Goal: Download file/media

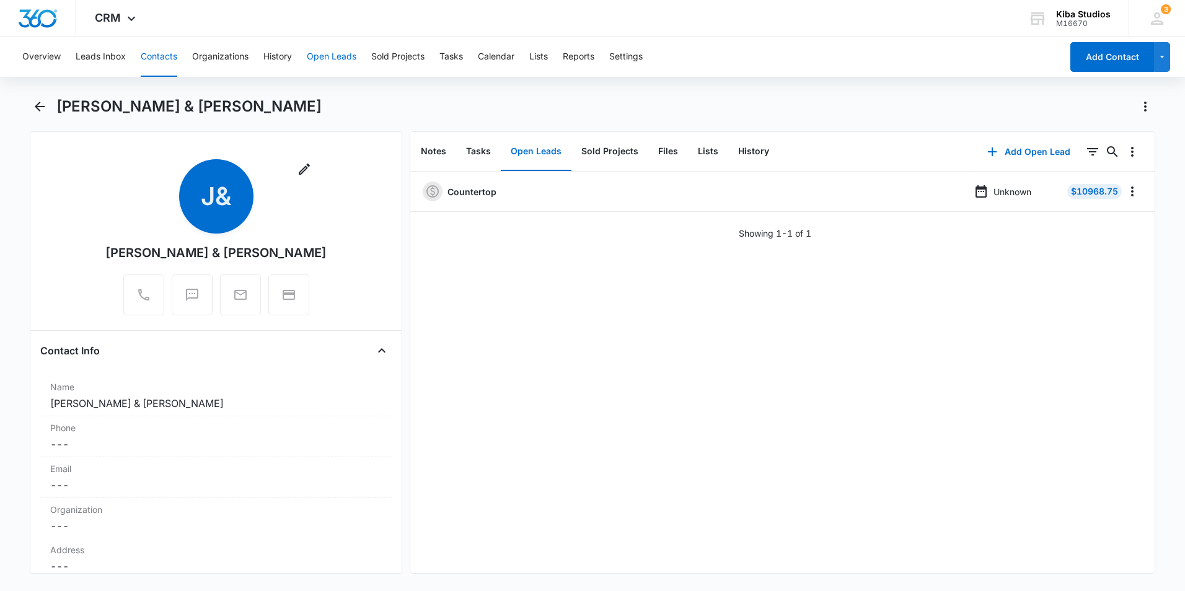
click at [327, 61] on button "Open Leads" at bounding box center [332, 57] width 50 height 40
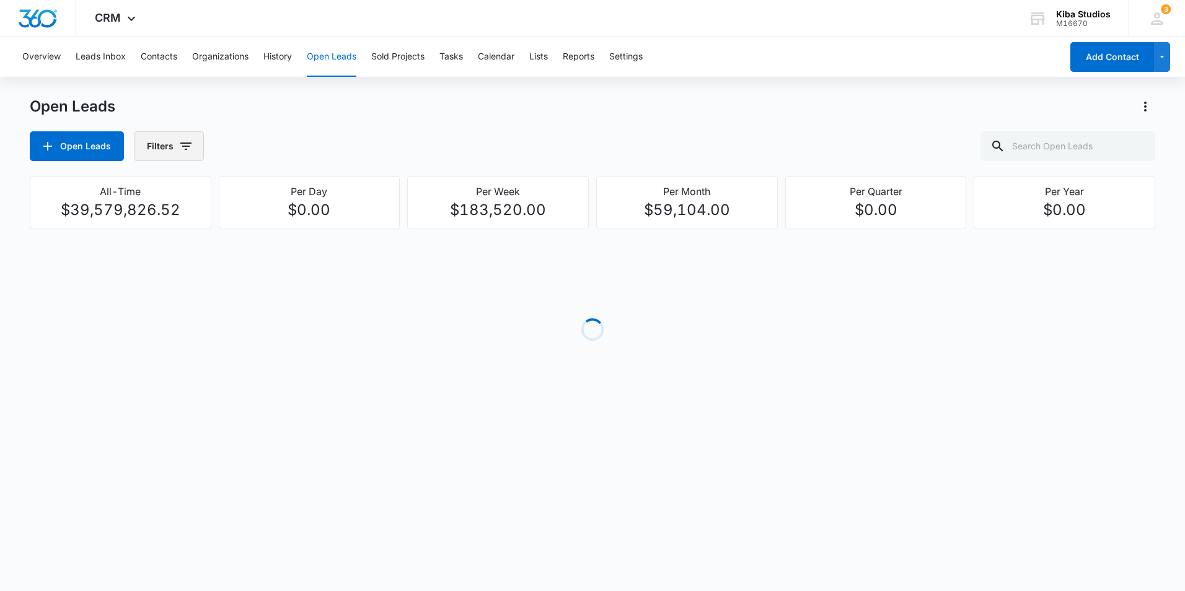
click at [186, 146] on icon "button" at bounding box center [185, 145] width 11 height 7
click at [279, 224] on icon "Show Assigned To filters" at bounding box center [280, 223] width 15 height 15
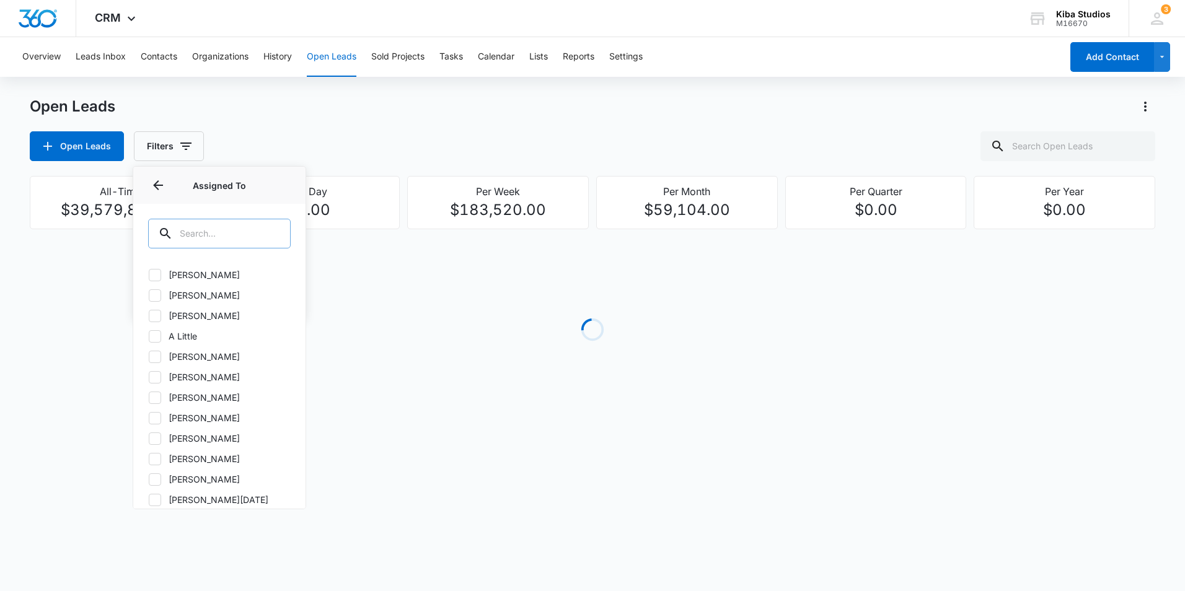
click at [235, 227] on input "text" at bounding box center [219, 234] width 142 height 30
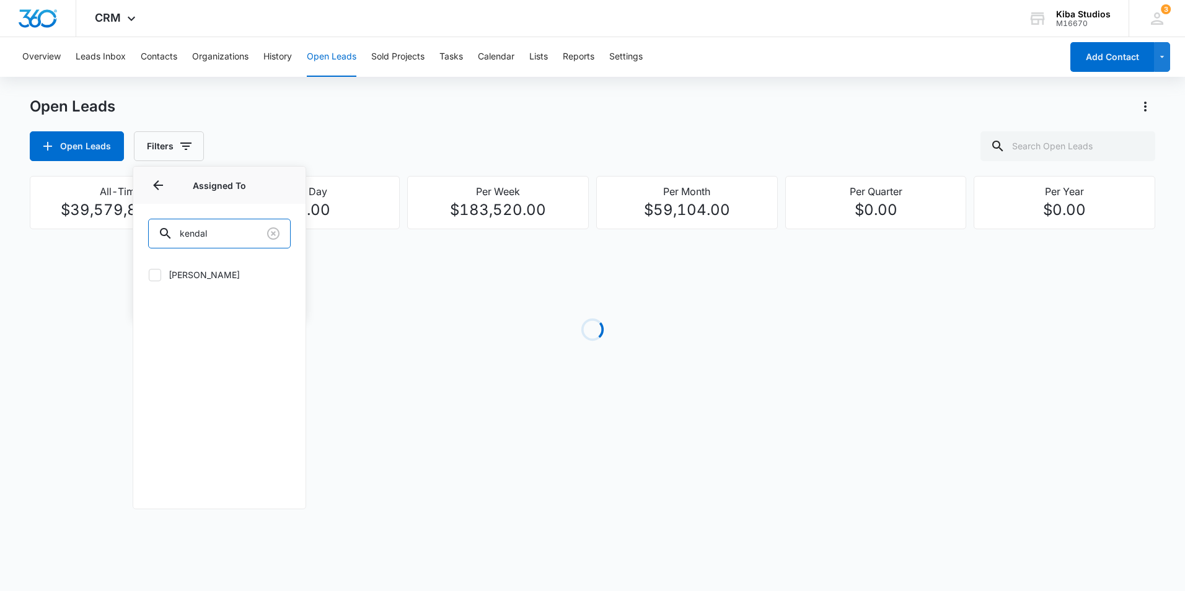
type input "kendal"
click at [153, 271] on icon at bounding box center [154, 275] width 11 height 11
click at [149, 274] on input "[PERSON_NAME]" at bounding box center [148, 274] width 1 height 1
checkbox input "true"
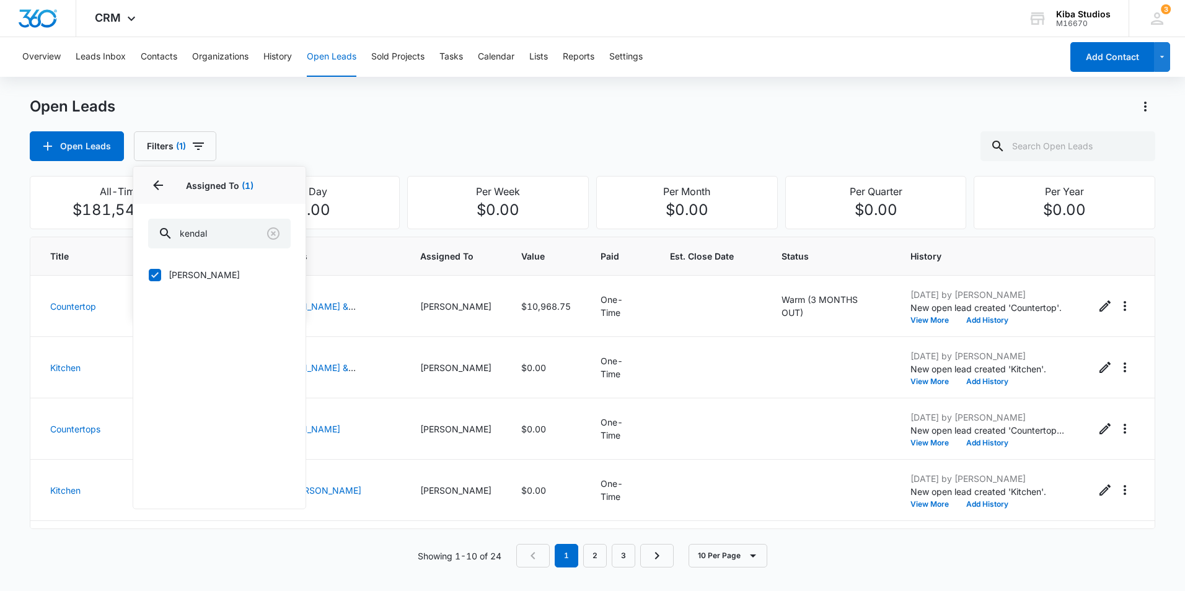
click at [330, 142] on div "Open Leads Filters (1) Assigned By Assigned To 1 Assigned To (1) [PERSON_NAME] …" at bounding box center [592, 146] width 1125 height 30
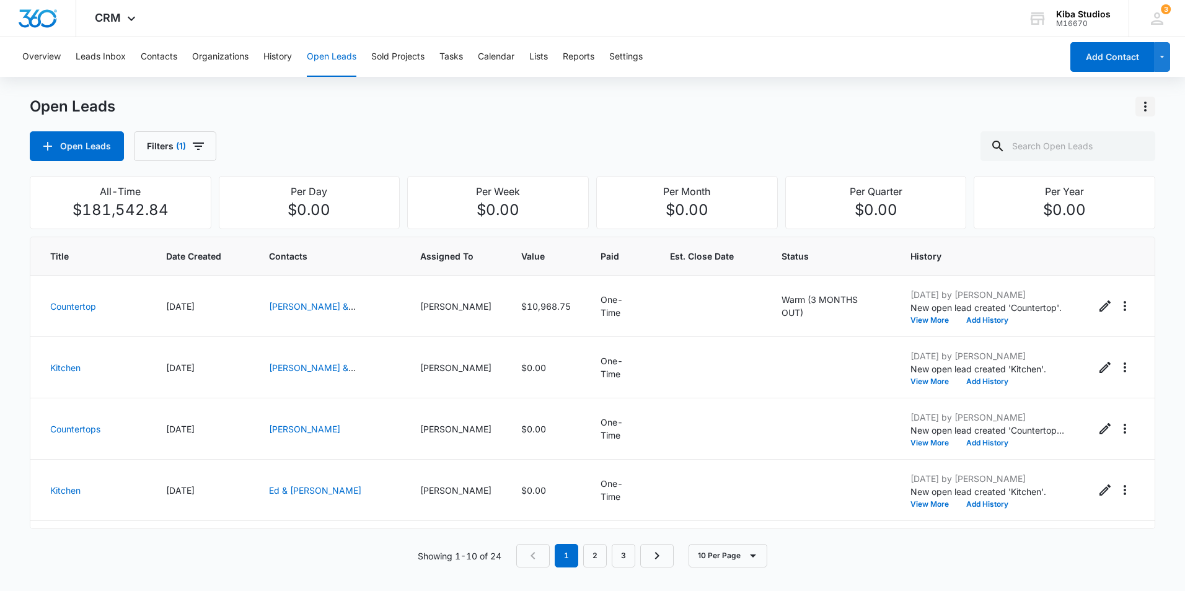
click at [1146, 103] on icon "Actions" at bounding box center [1145, 107] width 2 height 10
click at [1121, 163] on div "Export Open Leads" at bounding box center [1074, 160] width 101 height 9
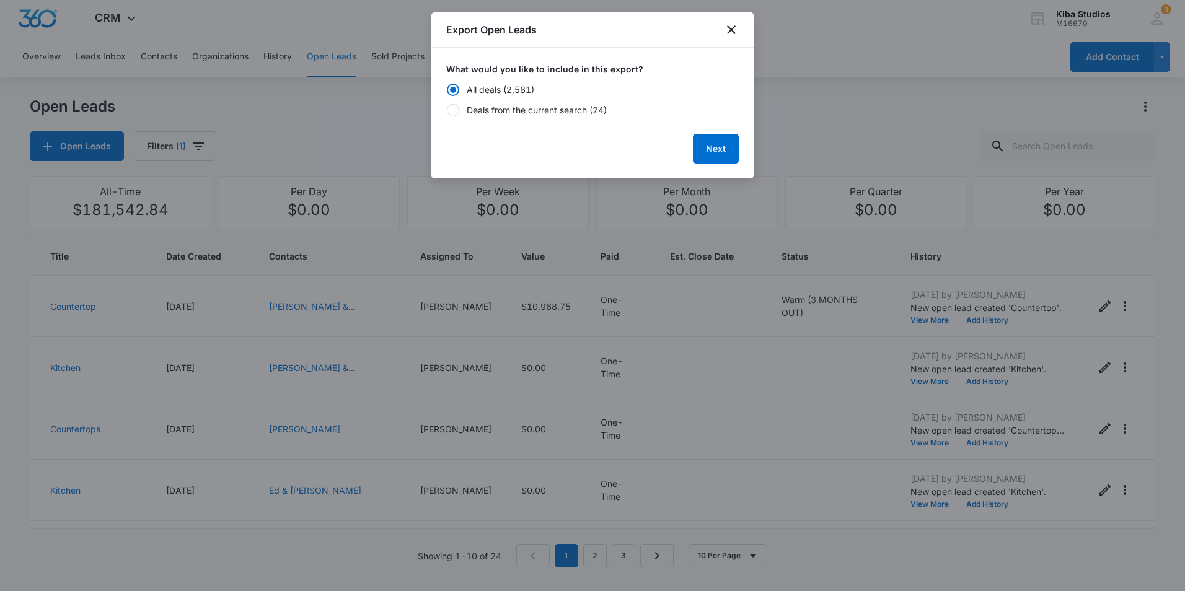
click at [482, 113] on div "Deals from the current search (24)" at bounding box center [537, 109] width 140 height 13
click at [447, 110] on input "Deals from the current search (24)" at bounding box center [446, 110] width 1 height 1
radio input "false"
radio input "true"
click at [724, 147] on button "Next" at bounding box center [716, 149] width 46 height 30
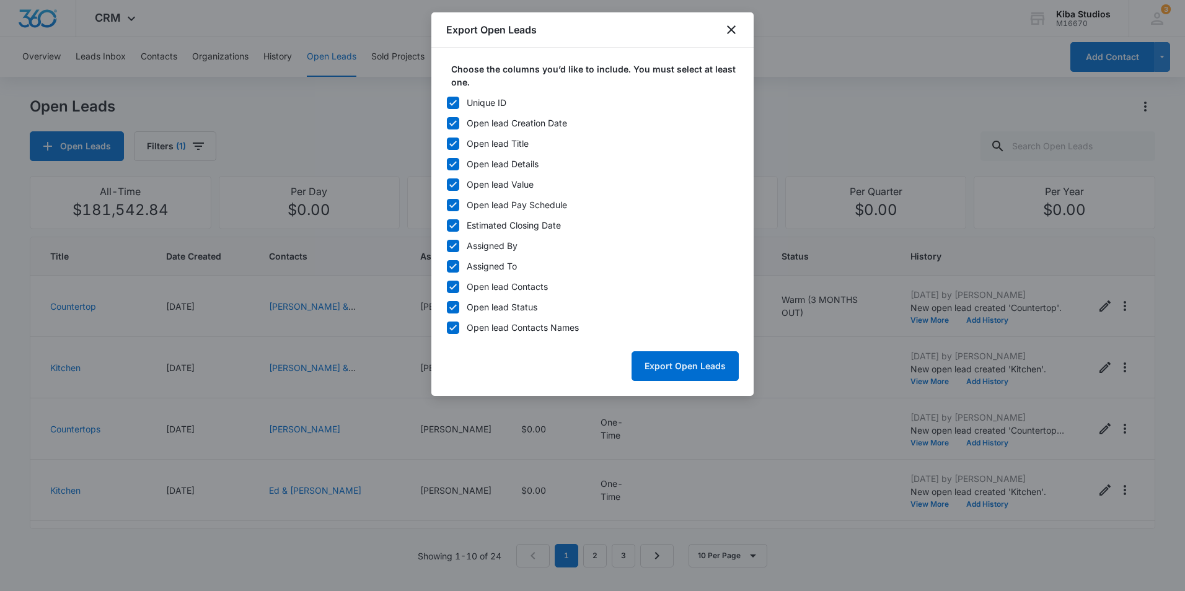
click at [455, 102] on icon at bounding box center [452, 102] width 11 height 11
click at [447, 102] on input "Unique ID" at bounding box center [446, 102] width 1 height 1
checkbox input "false"
click at [454, 249] on icon at bounding box center [452, 245] width 11 height 11
click at [447, 246] on input "Assigned By" at bounding box center [446, 245] width 1 height 1
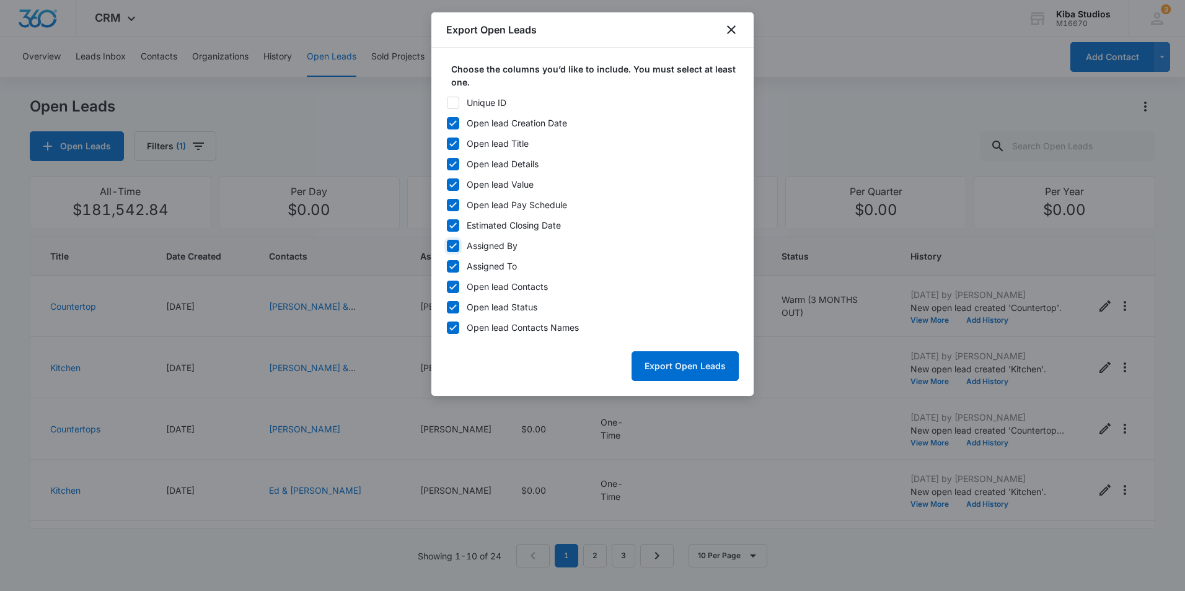
checkbox input "false"
click at [454, 261] on icon at bounding box center [452, 266] width 11 height 11
click at [447, 266] on input "Assigned To" at bounding box center [446, 266] width 1 height 1
checkbox input "false"
click at [455, 285] on icon at bounding box center [452, 287] width 7 height 6
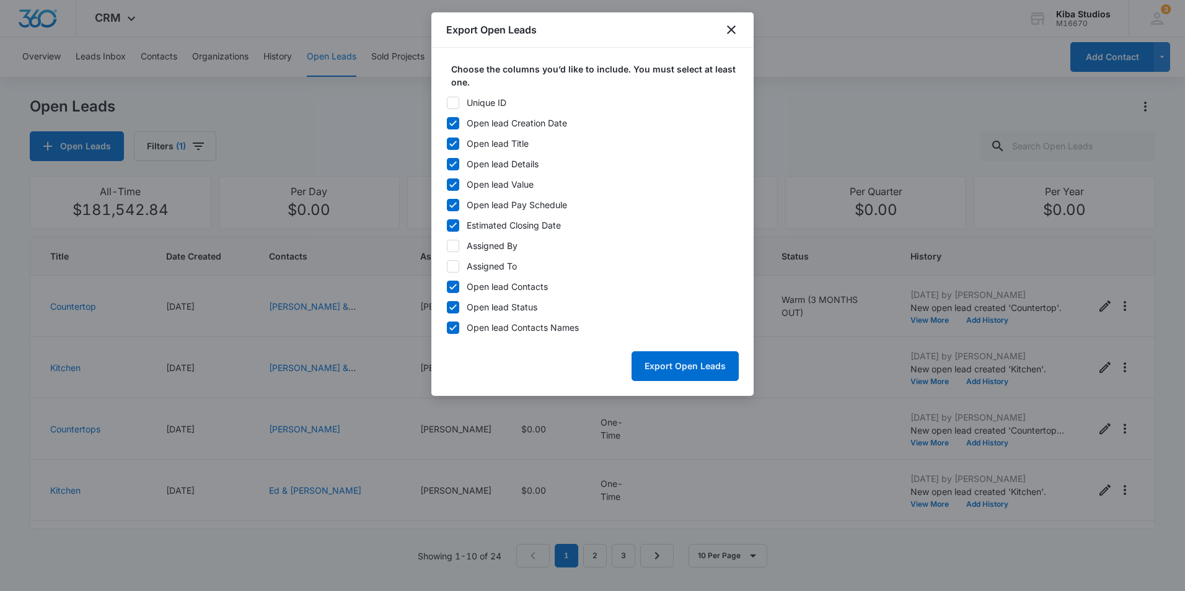
click at [447, 286] on input "Open lead Contacts" at bounding box center [446, 286] width 1 height 1
checkbox input "false"
click at [699, 373] on button "Export Open Leads" at bounding box center [684, 366] width 107 height 30
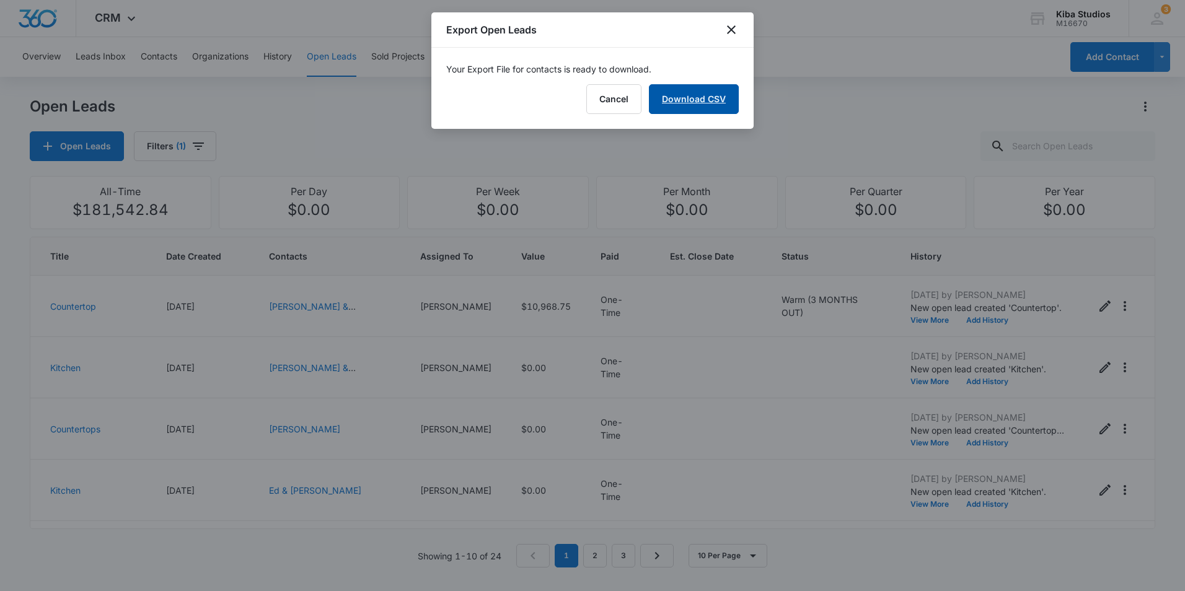
click at [691, 103] on link "Download CSV" at bounding box center [694, 99] width 90 height 30
drag, startPoint x: 731, startPoint y: 27, endPoint x: 708, endPoint y: 22, distance: 23.6
click at [731, 27] on icon "close" at bounding box center [731, 29] width 15 height 15
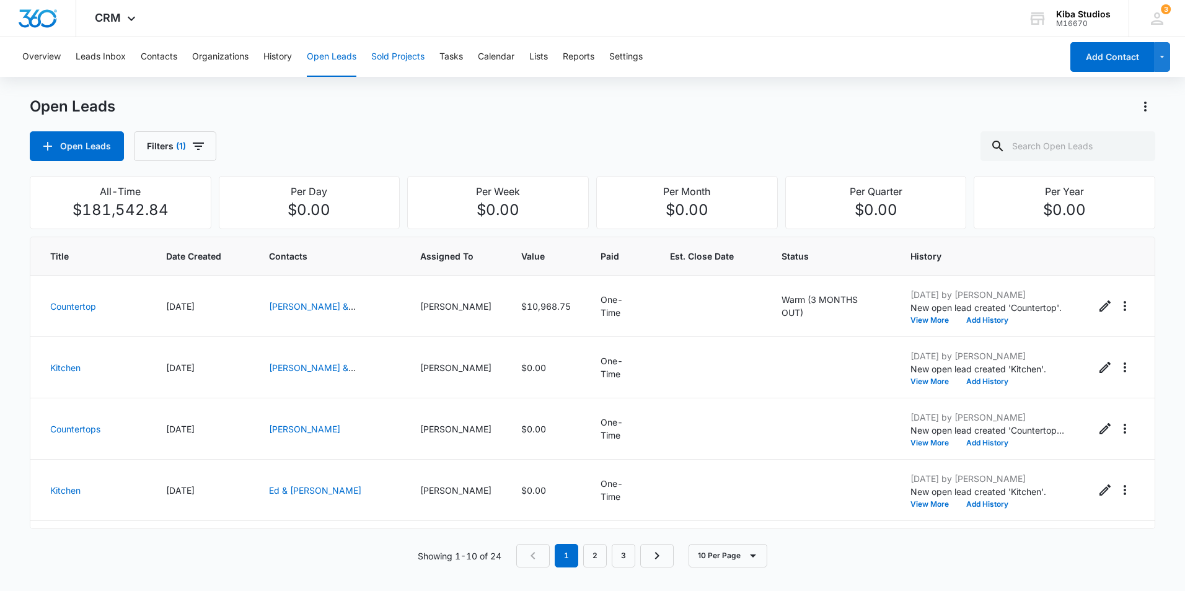
click at [412, 56] on button "Sold Projects" at bounding box center [397, 57] width 53 height 40
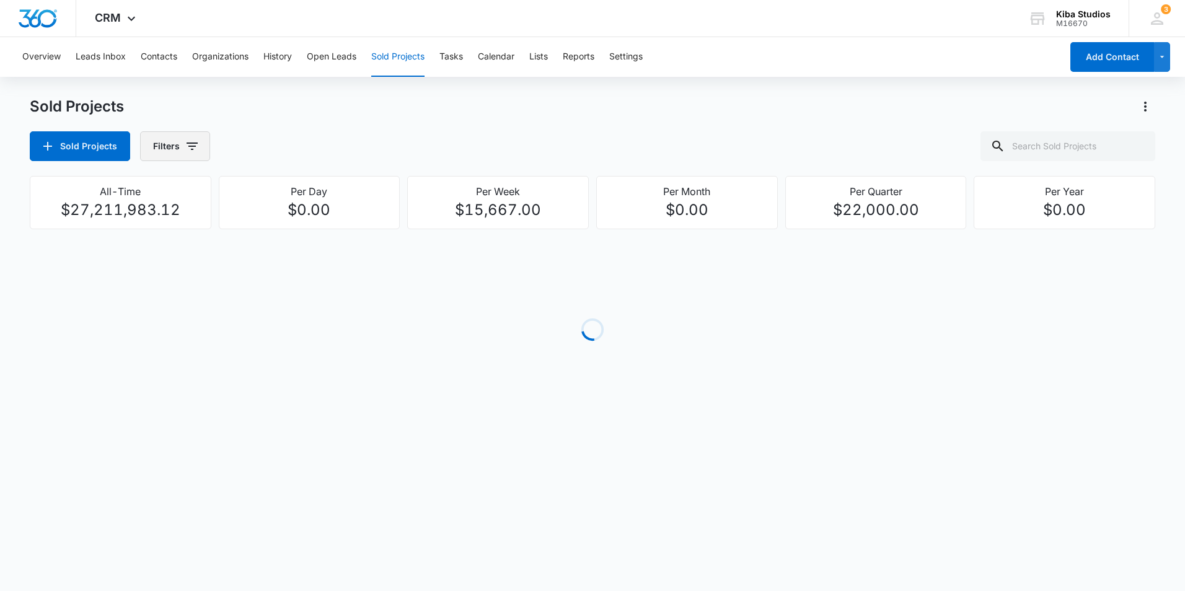
click at [190, 145] on icon "button" at bounding box center [192, 146] width 15 height 15
click at [281, 224] on icon "Show Assigned To filters" at bounding box center [286, 223] width 15 height 15
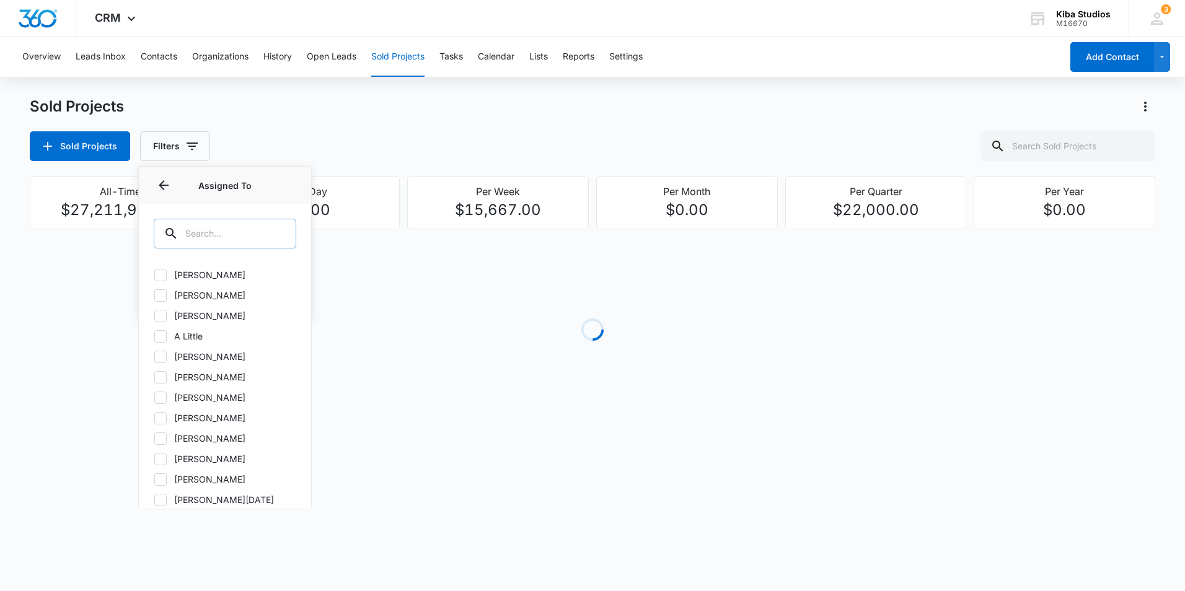
click at [247, 225] on input "text" at bounding box center [225, 234] width 142 height 30
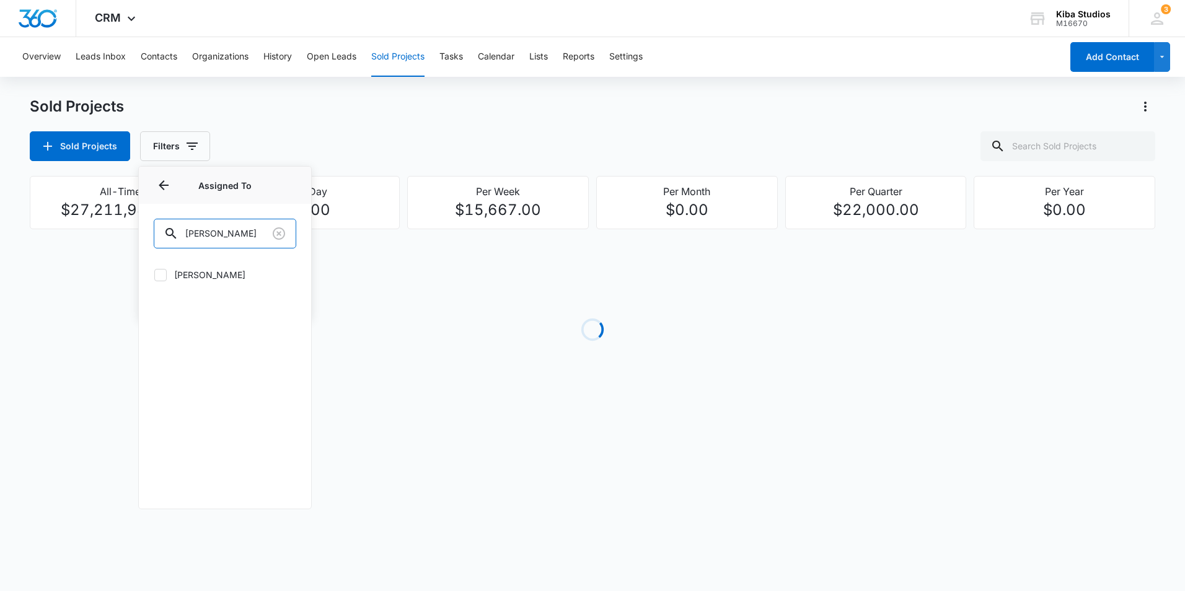
type input "[PERSON_NAME]"
click at [162, 278] on icon at bounding box center [160, 275] width 11 height 11
click at [154, 275] on input "[PERSON_NAME]" at bounding box center [154, 274] width 1 height 1
checkbox input "true"
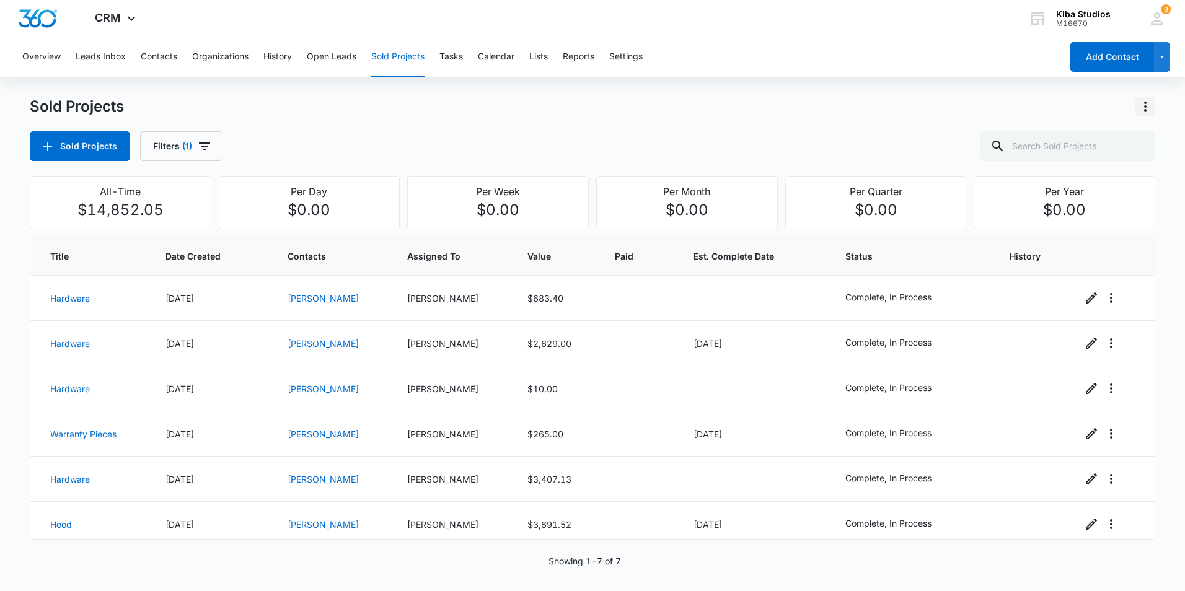
click at [1149, 105] on icon "Actions" at bounding box center [1145, 106] width 15 height 15
click at [1127, 160] on button "Export Sold Projects" at bounding box center [1079, 160] width 149 height 19
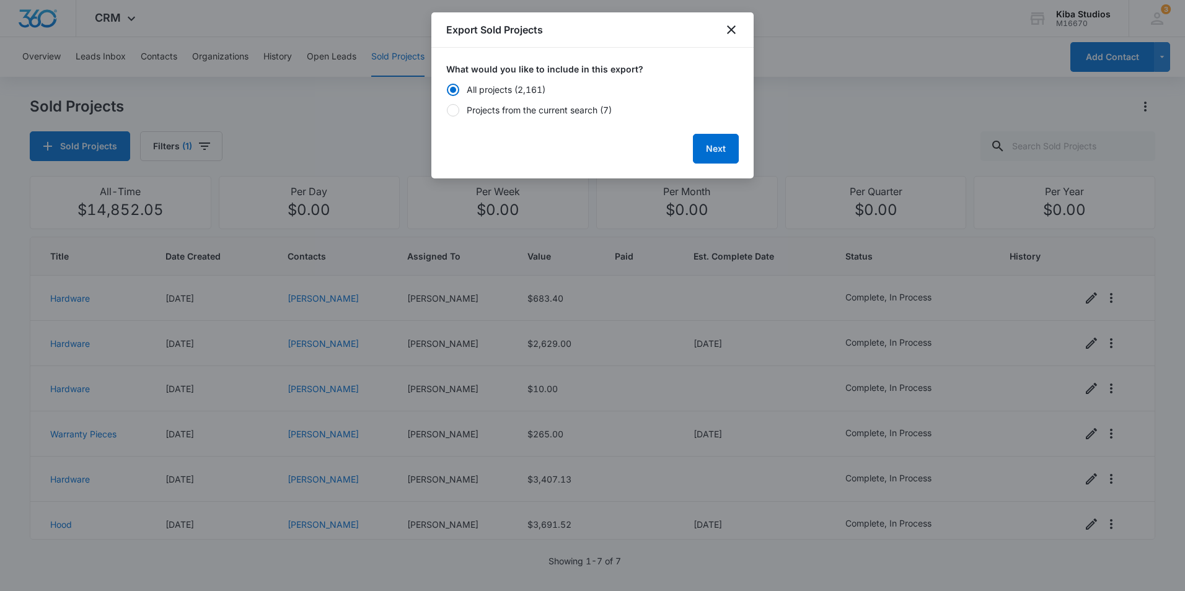
click at [504, 108] on div "Projects from the current search (7)" at bounding box center [539, 109] width 145 height 13
click at [447, 110] on input "Projects from the current search (7)" at bounding box center [446, 110] width 1 height 1
radio input "false"
radio input "true"
click at [706, 149] on button "Next" at bounding box center [716, 149] width 46 height 30
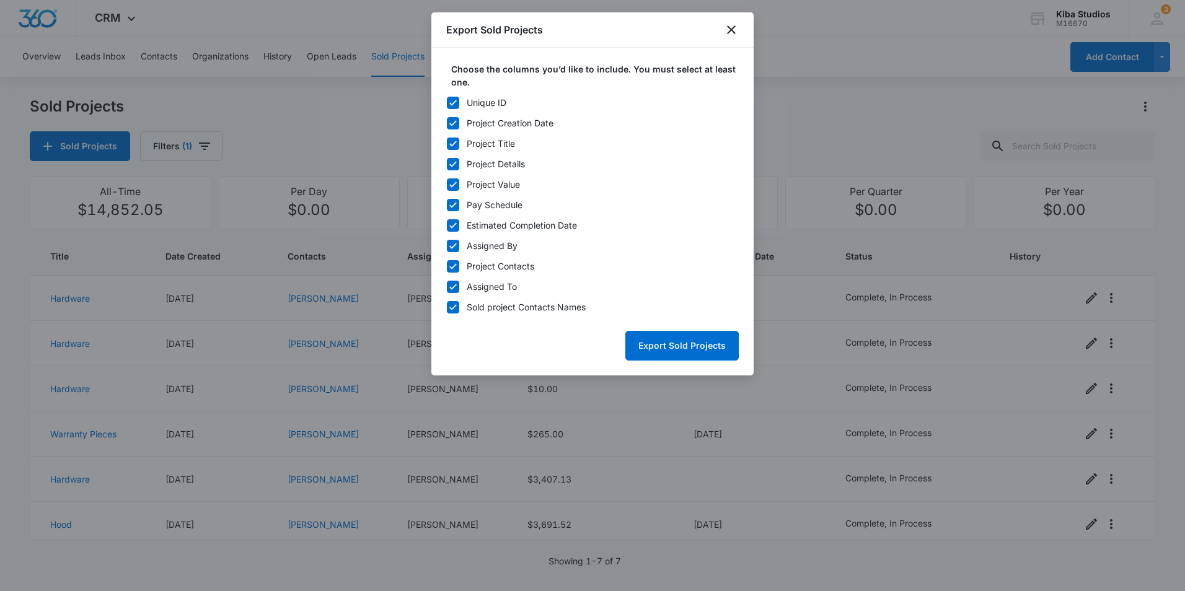
click at [449, 102] on icon at bounding box center [452, 102] width 11 height 11
click at [447, 102] on input "Unique ID" at bounding box center [446, 102] width 1 height 1
click at [449, 102] on icon at bounding box center [452, 102] width 11 height 11
click at [447, 102] on input "Unique ID" at bounding box center [446, 102] width 1 height 1
checkbox input "true"
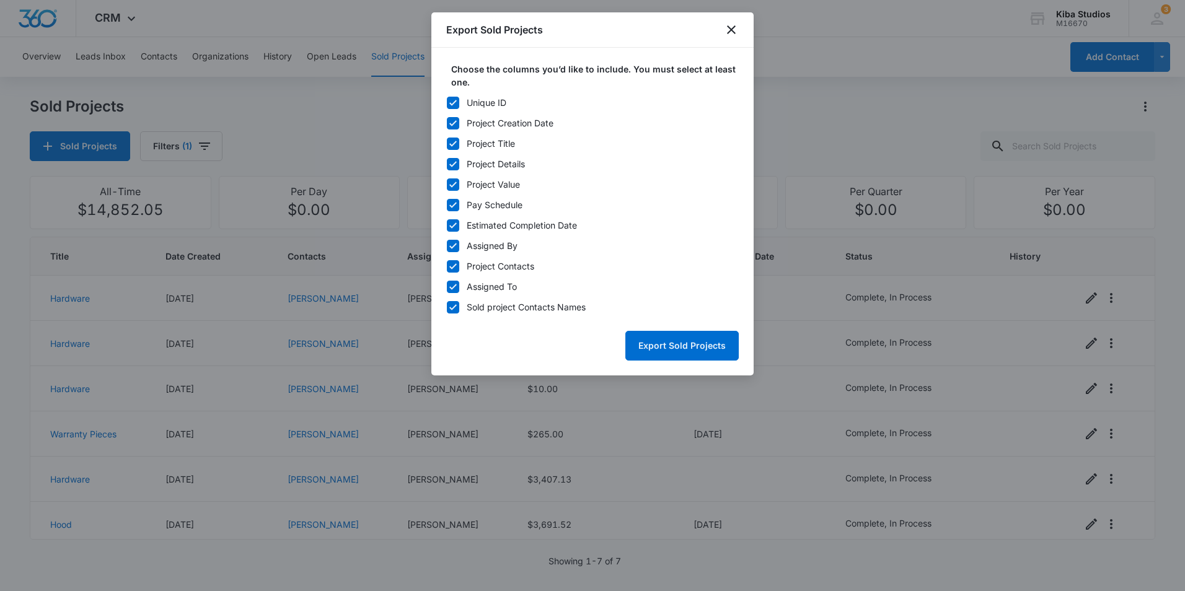
click at [455, 244] on icon at bounding box center [452, 246] width 7 height 6
click at [447, 245] on input "Assigned By" at bounding box center [446, 245] width 1 height 1
checkbox input "false"
click at [453, 266] on icon at bounding box center [452, 266] width 7 height 6
click at [447, 266] on input "Project Contacts" at bounding box center [446, 266] width 1 height 1
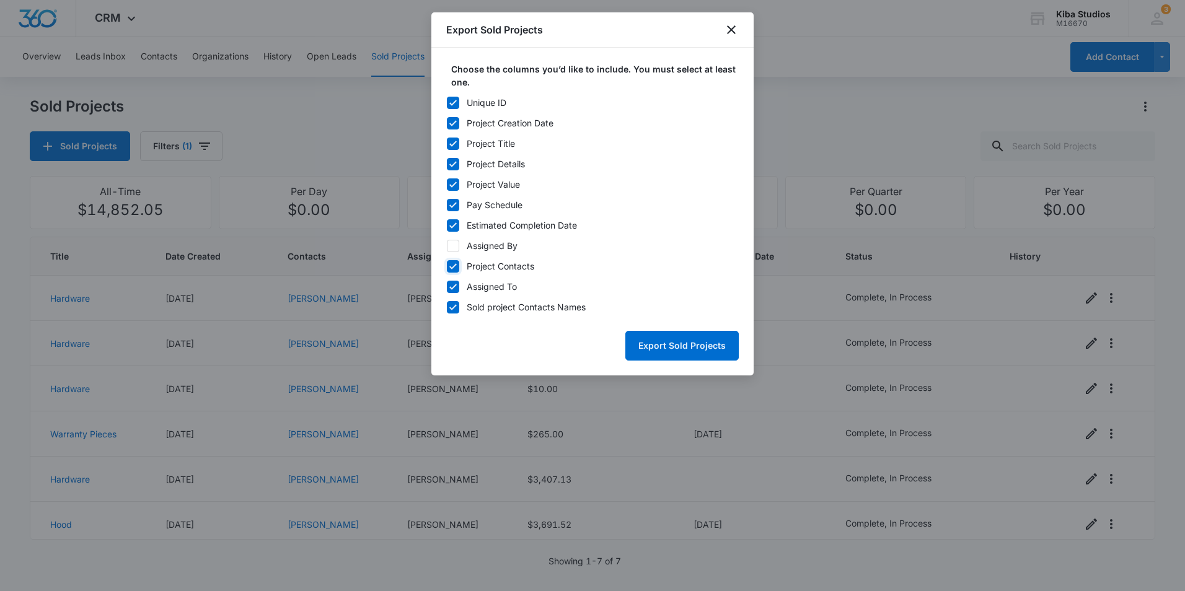
checkbox input "false"
click at [455, 287] on icon at bounding box center [452, 286] width 11 height 11
click at [447, 287] on input "Assigned To" at bounding box center [446, 286] width 1 height 1
checkbox input "false"
click at [719, 348] on button "Export Sold Projects" at bounding box center [681, 346] width 113 height 30
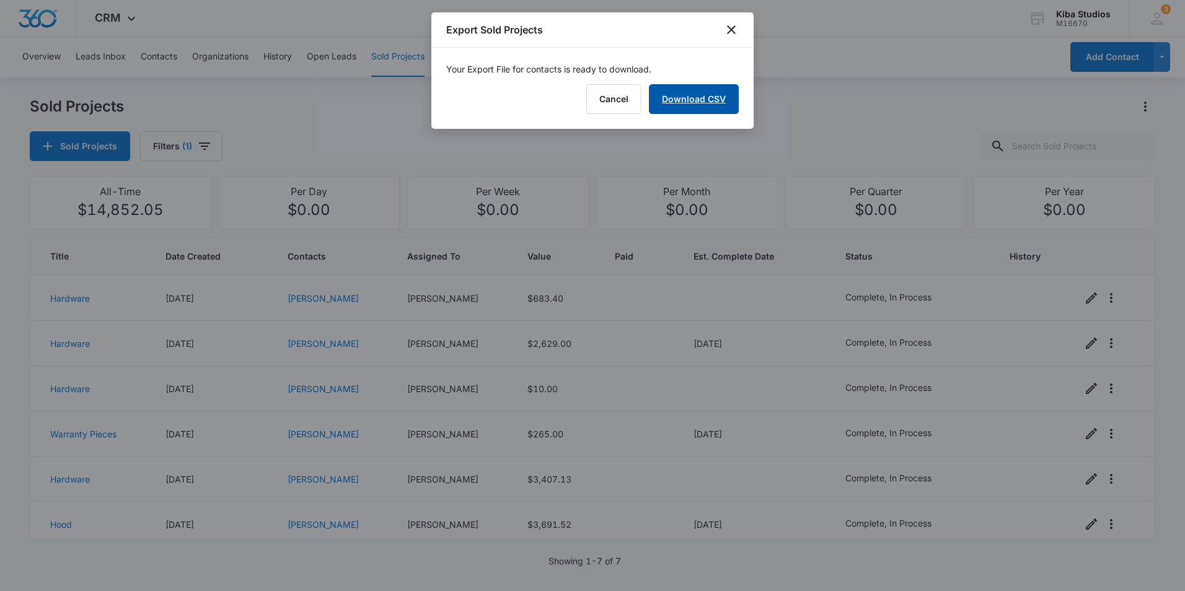
click at [712, 95] on link "Download CSV" at bounding box center [694, 99] width 90 height 30
